Goal: Information Seeking & Learning: Learn about a topic

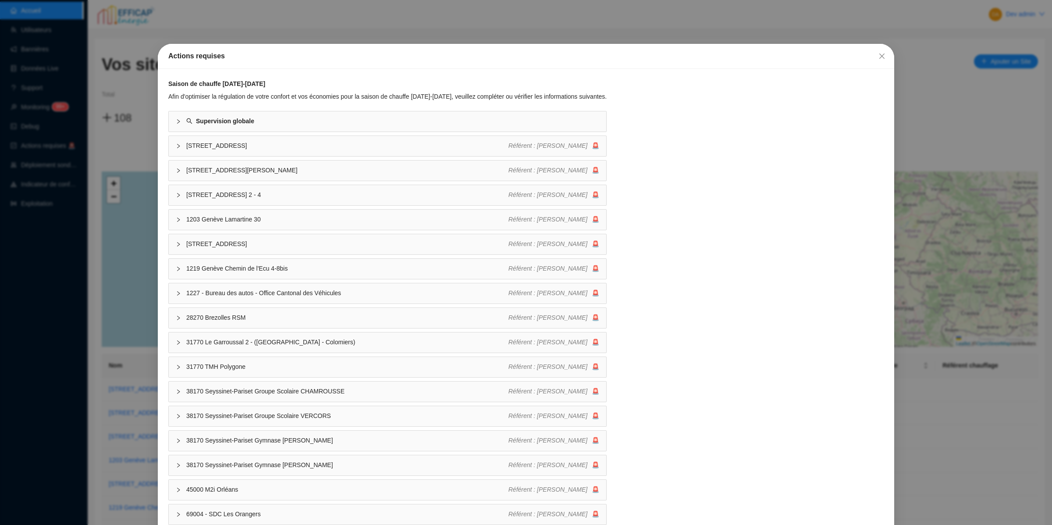
drag, startPoint x: 74, startPoint y: 304, endPoint x: 65, endPoint y: 185, distance: 119.2
click at [74, 304] on div "Actions requises Saison de chauffe 2025-2026 Afin d'optimiser la régulation de …" at bounding box center [526, 262] width 1052 height 525
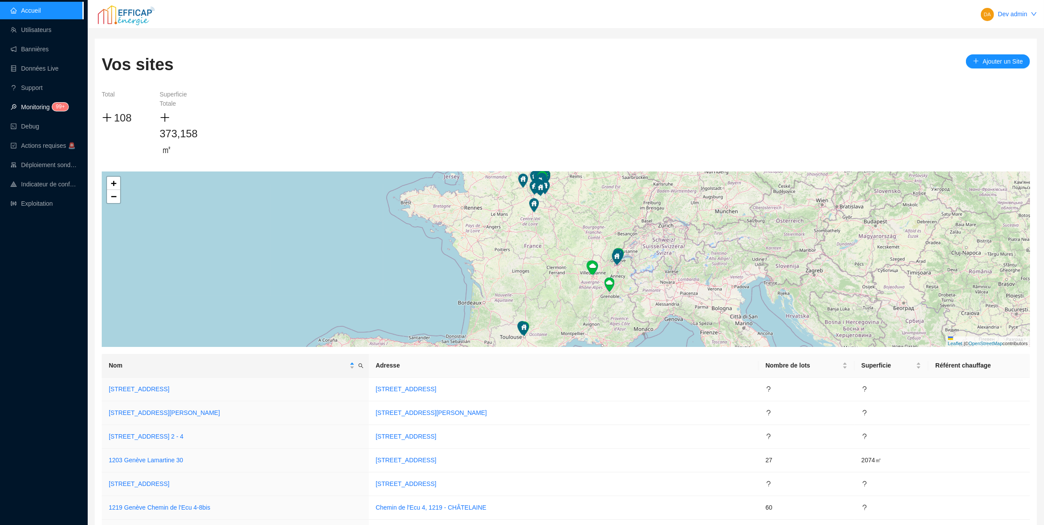
click at [49, 103] on link "Monitoring 99+" at bounding box center [38, 106] width 55 height 7
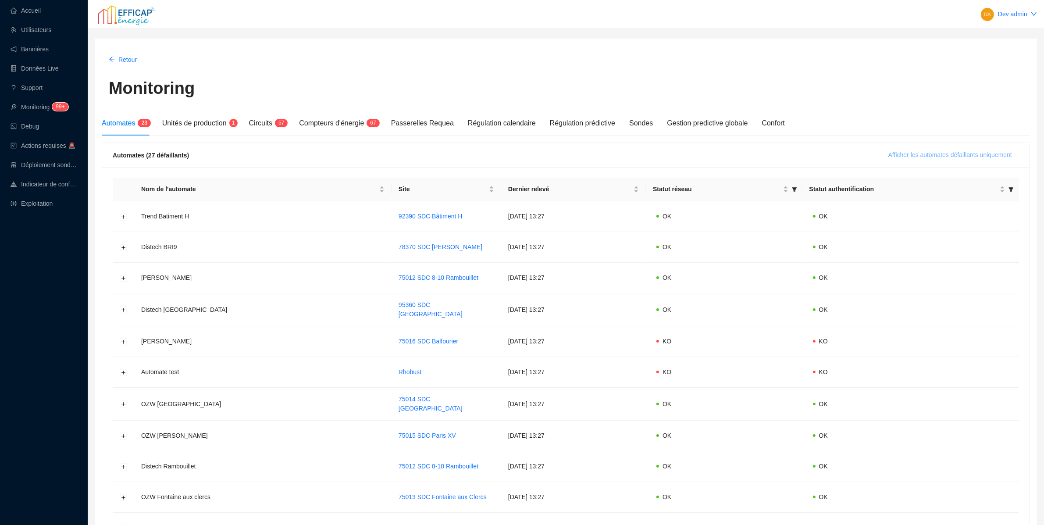
click at [913, 153] on span "Afficher les automates défaillants uniquement" at bounding box center [950, 154] width 124 height 9
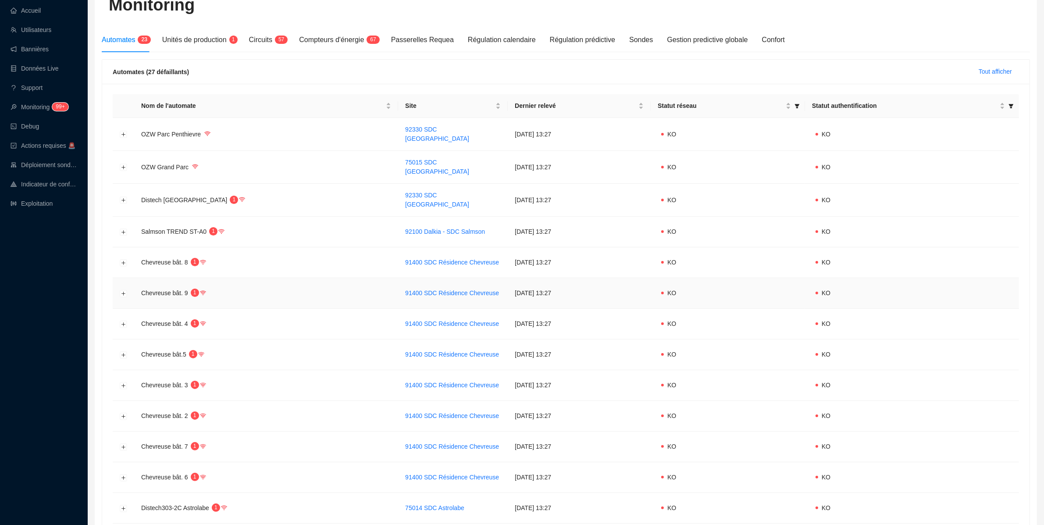
scroll to position [203, 0]
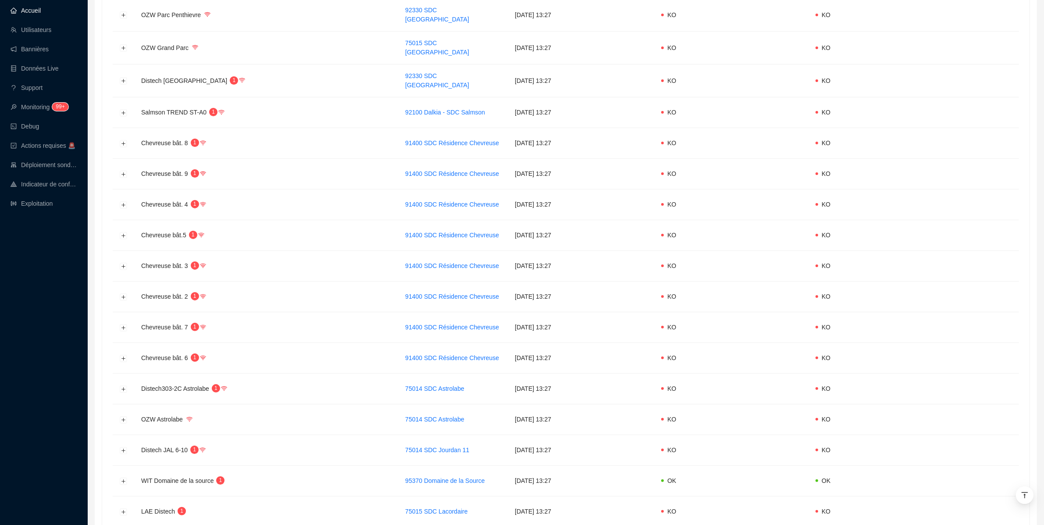
click at [41, 7] on link "Accueil" at bounding box center [26, 10] width 30 height 7
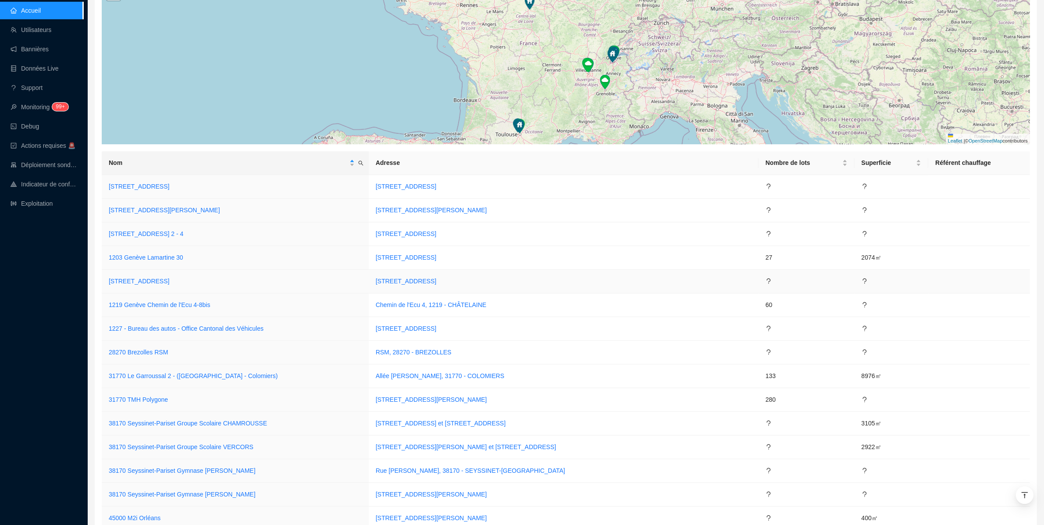
scroll to position [1886, 0]
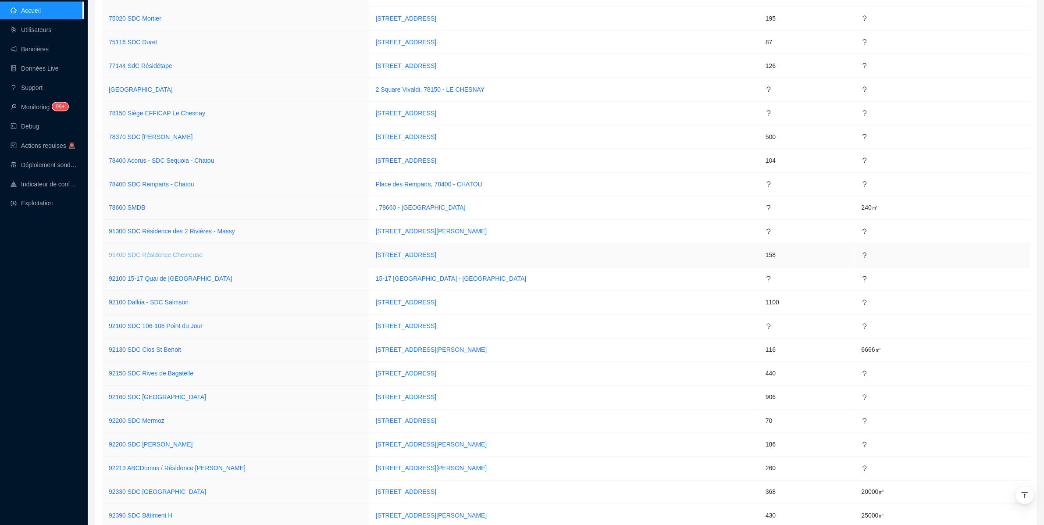
click at [171, 259] on link "91400 SDC Résidence Chevreuse" at bounding box center [156, 255] width 94 height 7
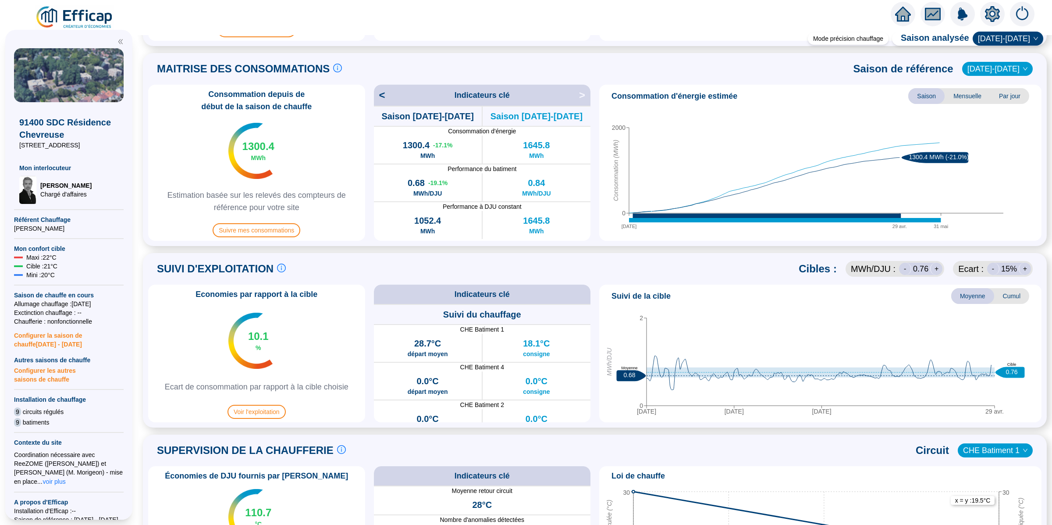
scroll to position [406, 0]
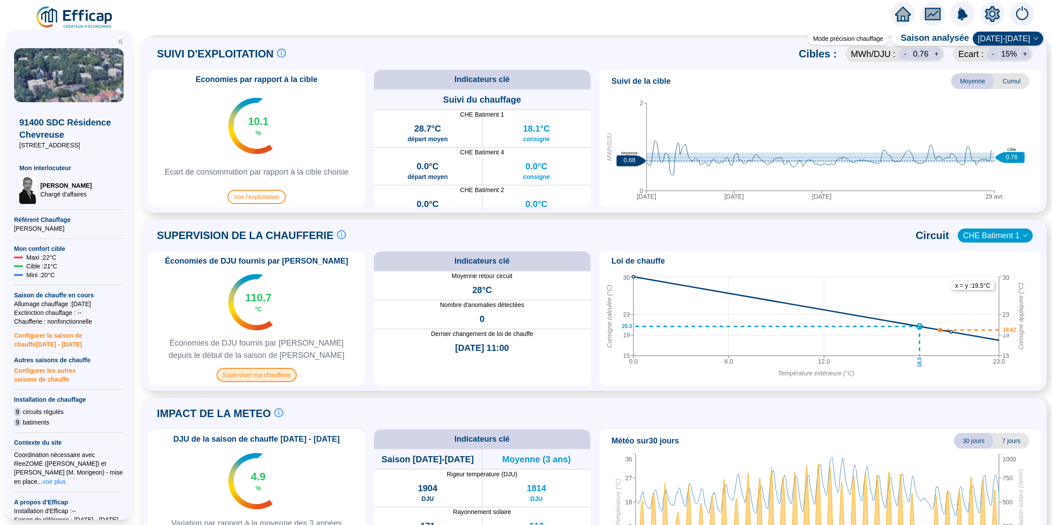
click at [286, 369] on span "Superviser ma chaufferie" at bounding box center [257, 375] width 80 height 14
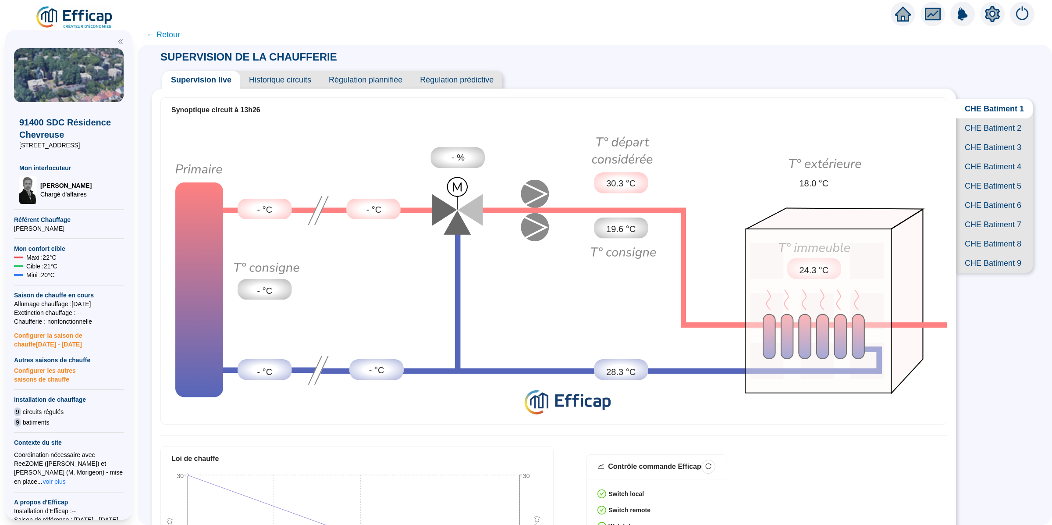
click at [271, 79] on span "Historique circuits" at bounding box center [280, 80] width 80 height 18
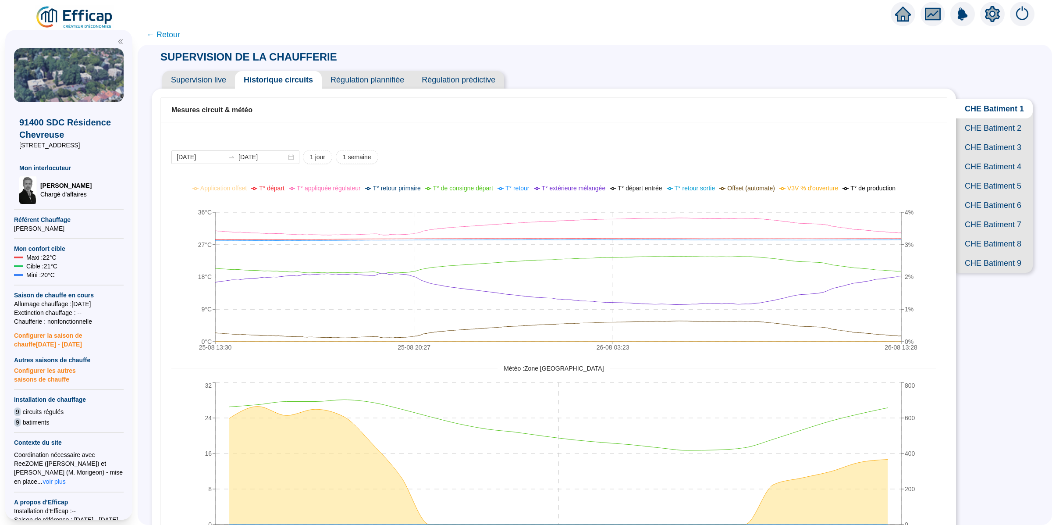
click at [1004, 131] on span "CHE Batiment 2" at bounding box center [994, 127] width 77 height 19
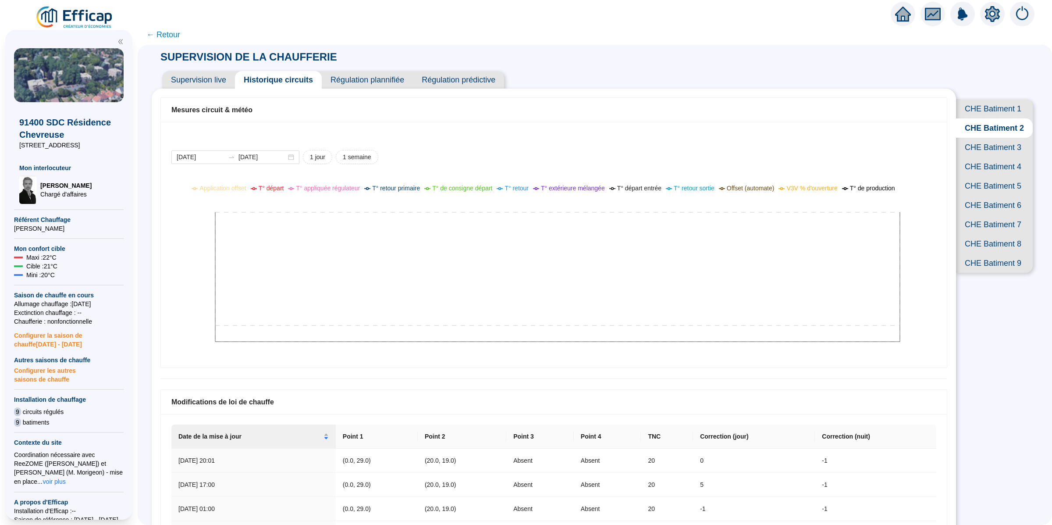
click at [995, 157] on span "CHE Batiment 3" at bounding box center [994, 147] width 77 height 19
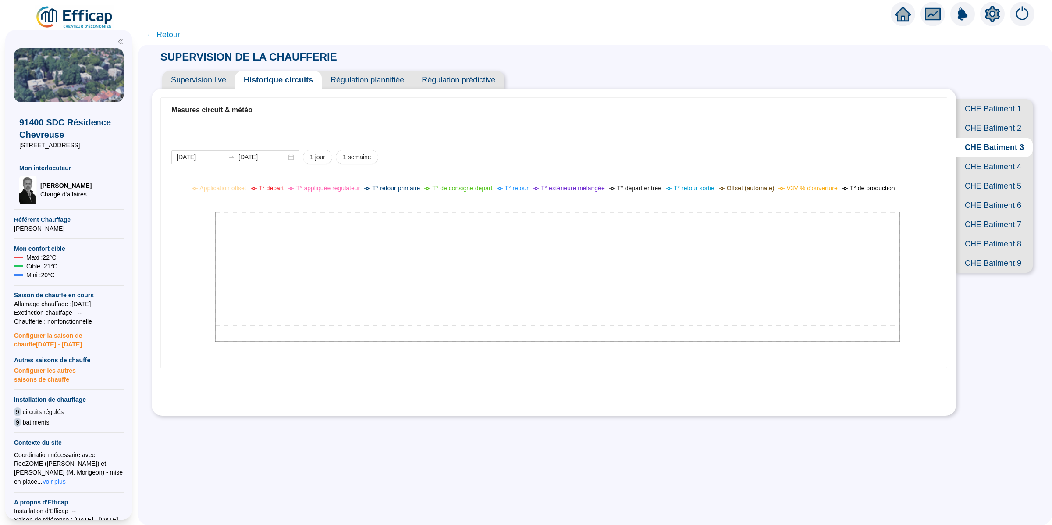
click at [999, 176] on span "CHE Batiment 4" at bounding box center [994, 166] width 77 height 19
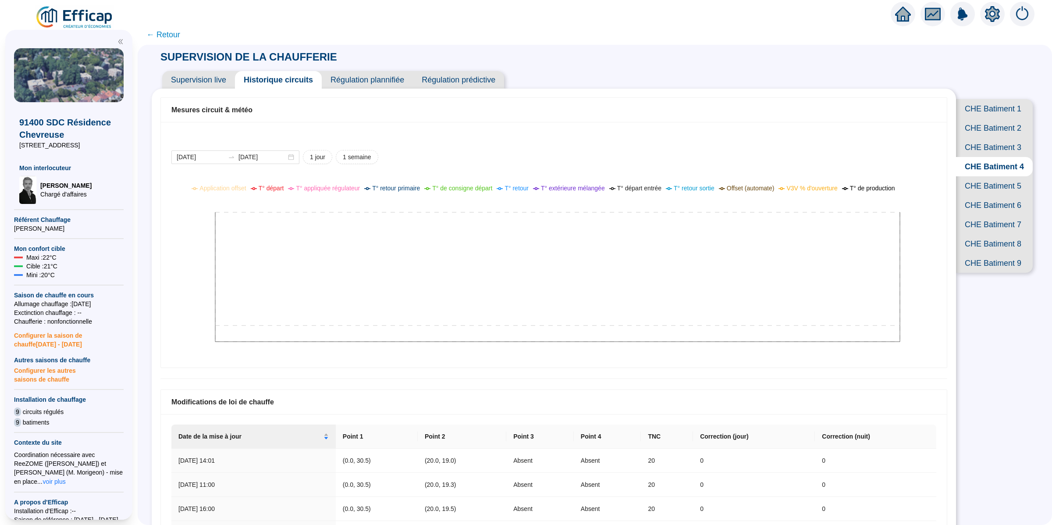
click at [992, 196] on span "CHE Batiment 5" at bounding box center [994, 185] width 77 height 19
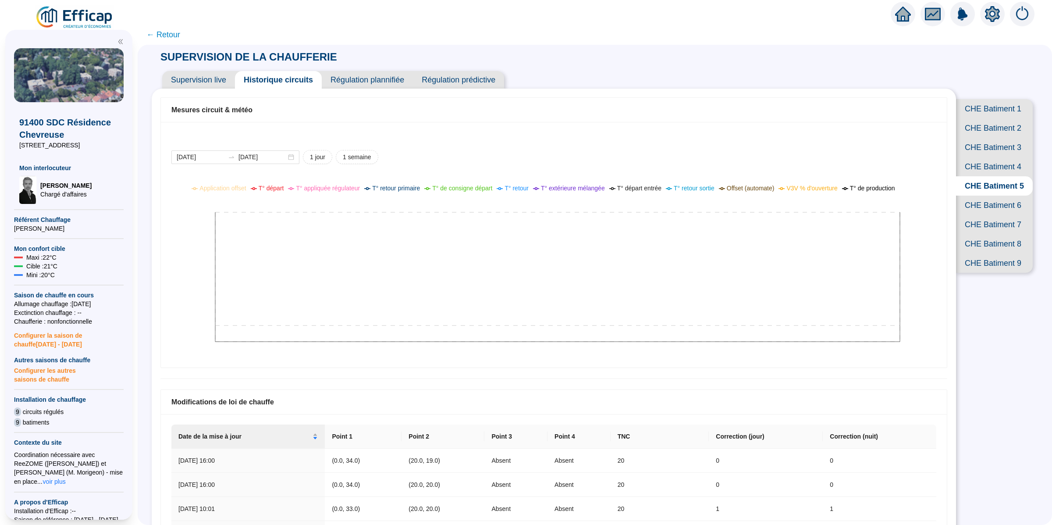
click at [983, 215] on span "CHE Batiment 6" at bounding box center [994, 205] width 77 height 19
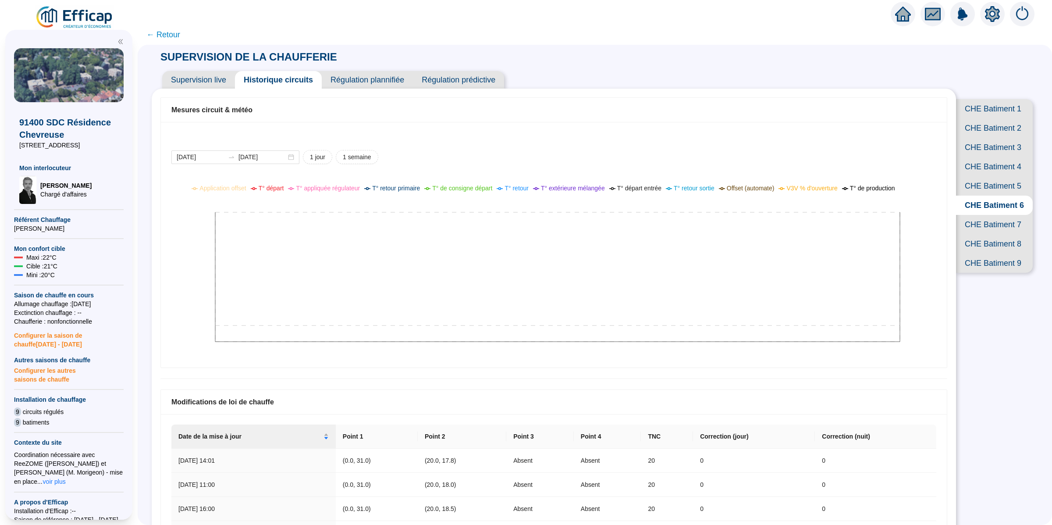
click at [982, 234] on span "CHE Batiment 7" at bounding box center [994, 224] width 77 height 19
click at [976, 253] on span "CHE Batiment 8" at bounding box center [994, 243] width 77 height 19
click at [974, 273] on span "CHE Batiment 9" at bounding box center [994, 262] width 77 height 19
